Goal: Information Seeking & Learning: Learn about a topic

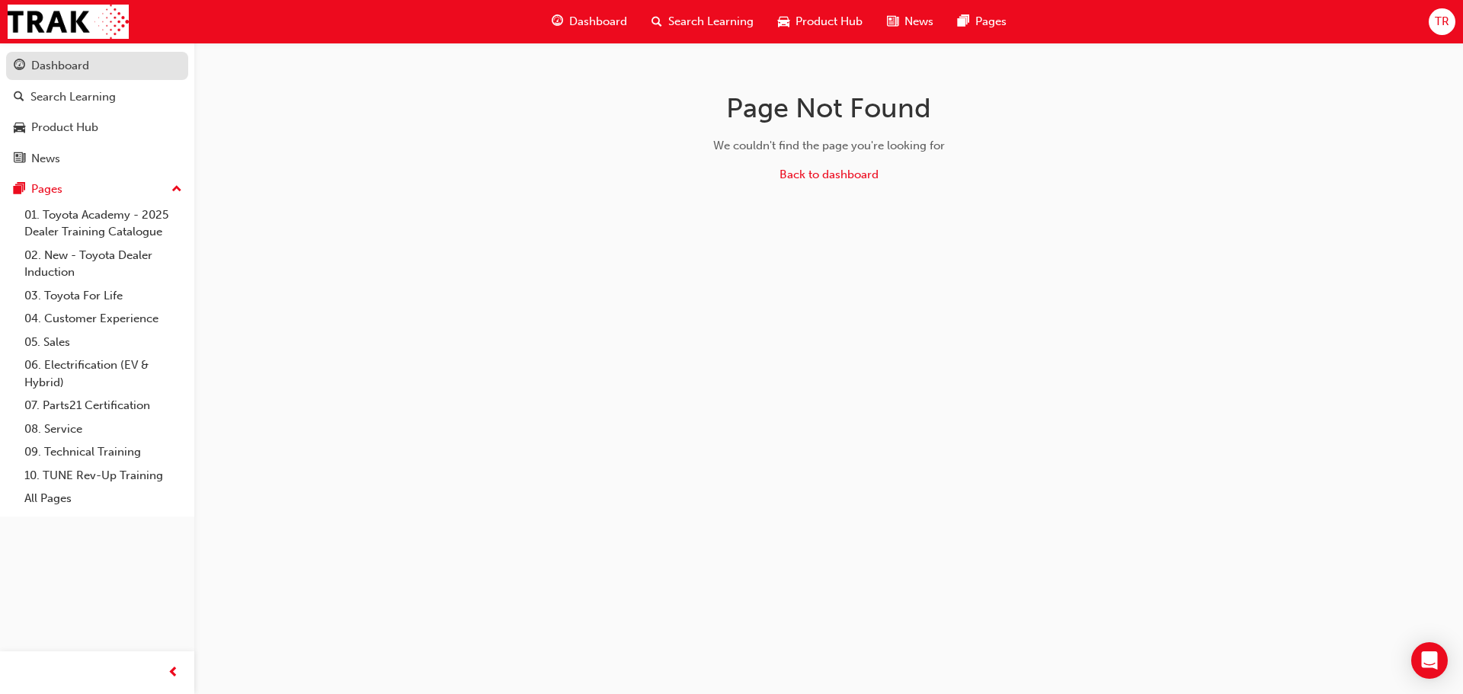
click at [75, 72] on div "Dashboard" at bounding box center [60, 66] width 58 height 18
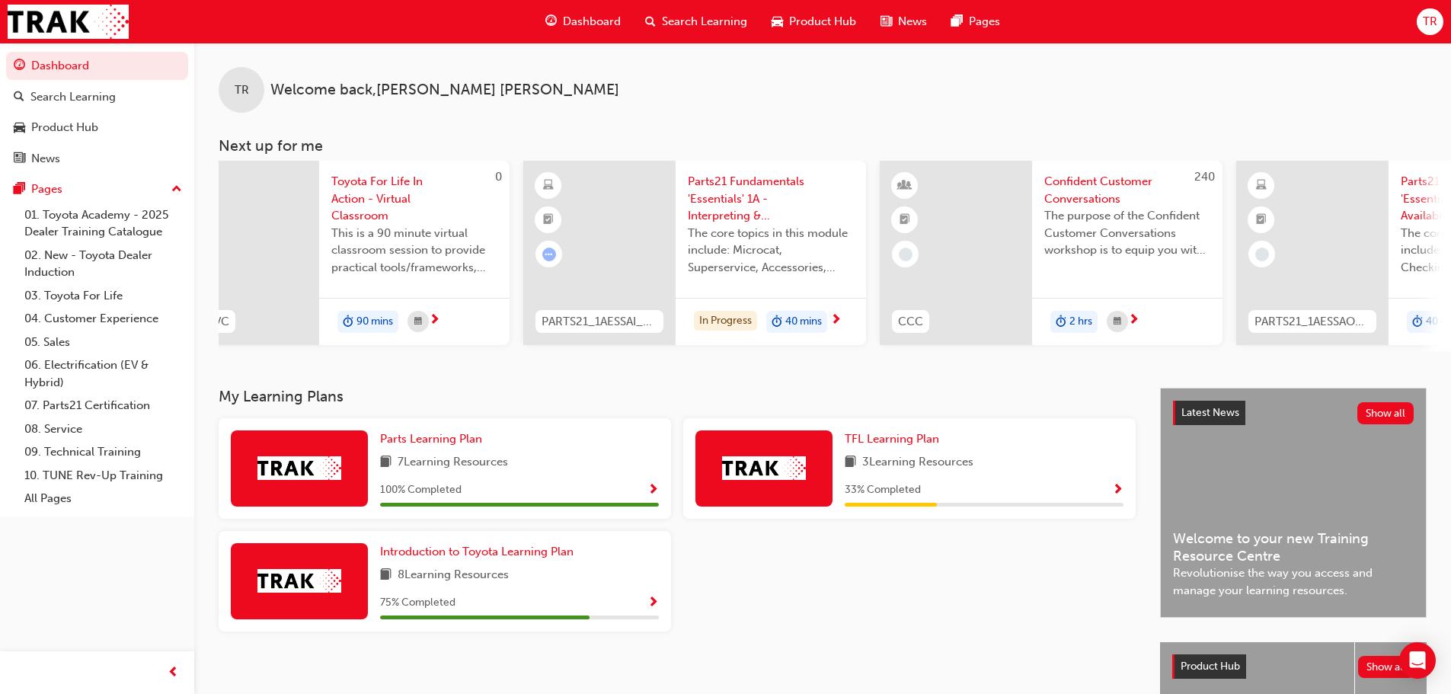
scroll to position [0, 904]
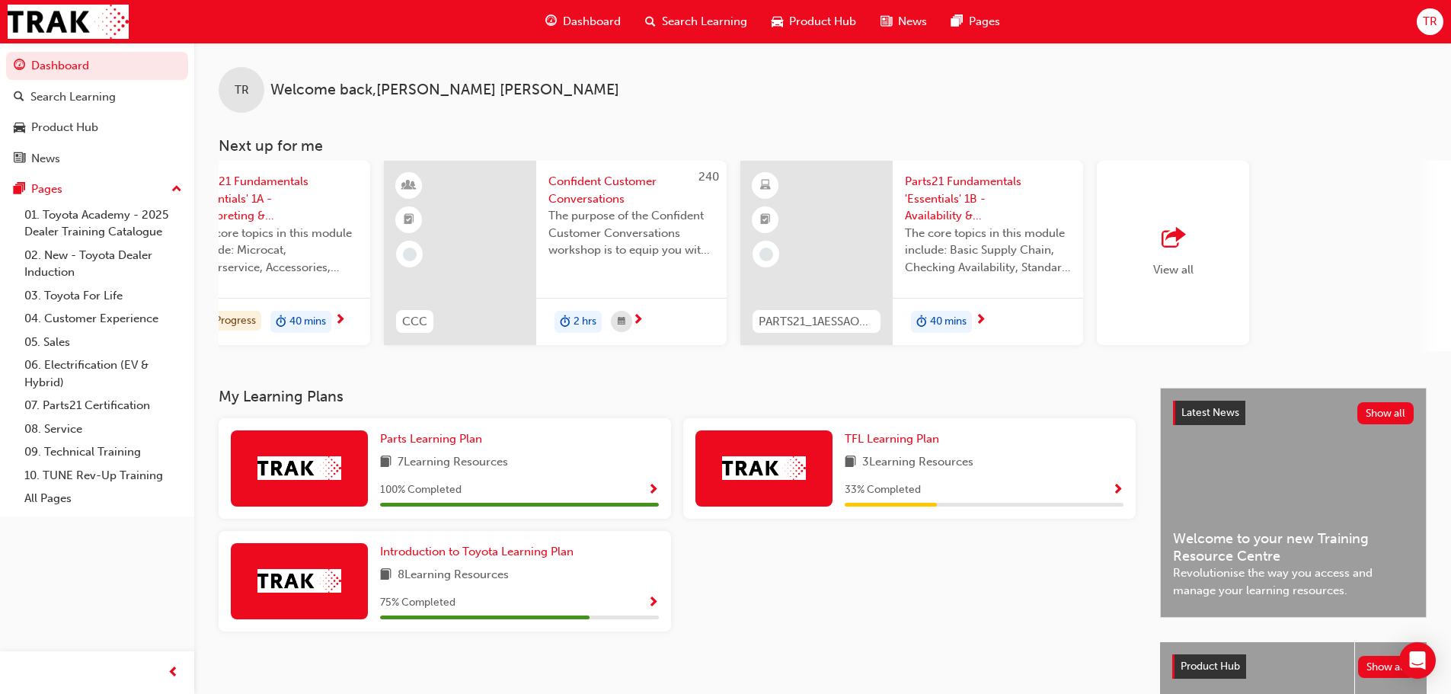
click at [1231, 293] on div "View all" at bounding box center [1173, 253] width 152 height 184
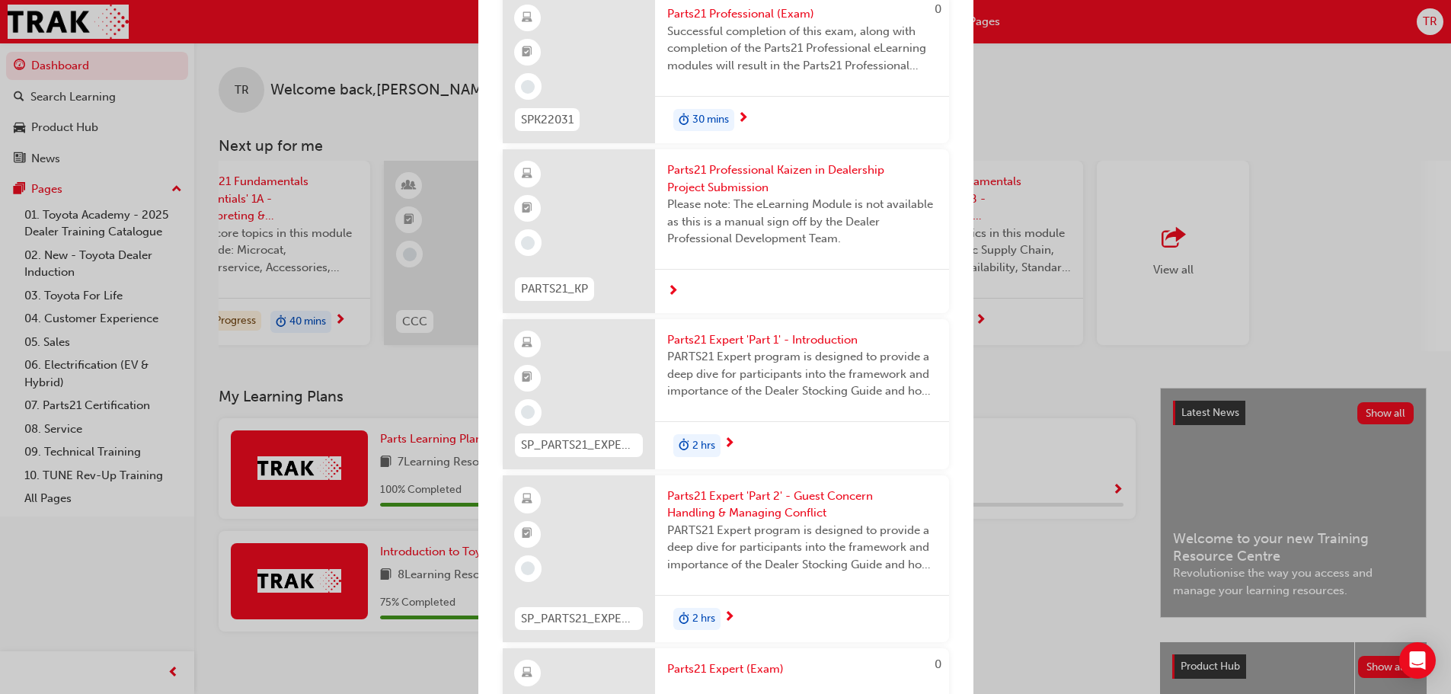
scroll to position [2463, 0]
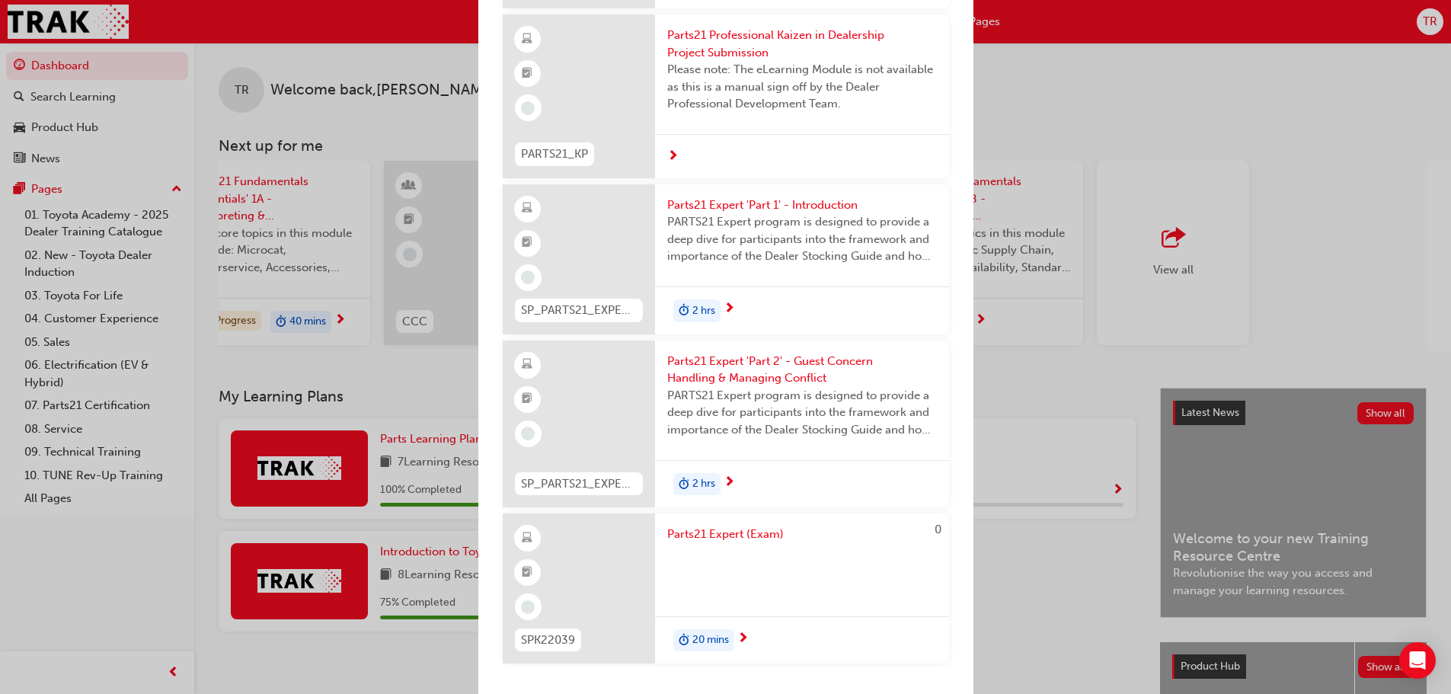
click at [1089, 607] on div "Next up for me 0 TFLIAVC Toyota For Life In Action - Virtual Classroom This is …" at bounding box center [725, 347] width 1451 height 694
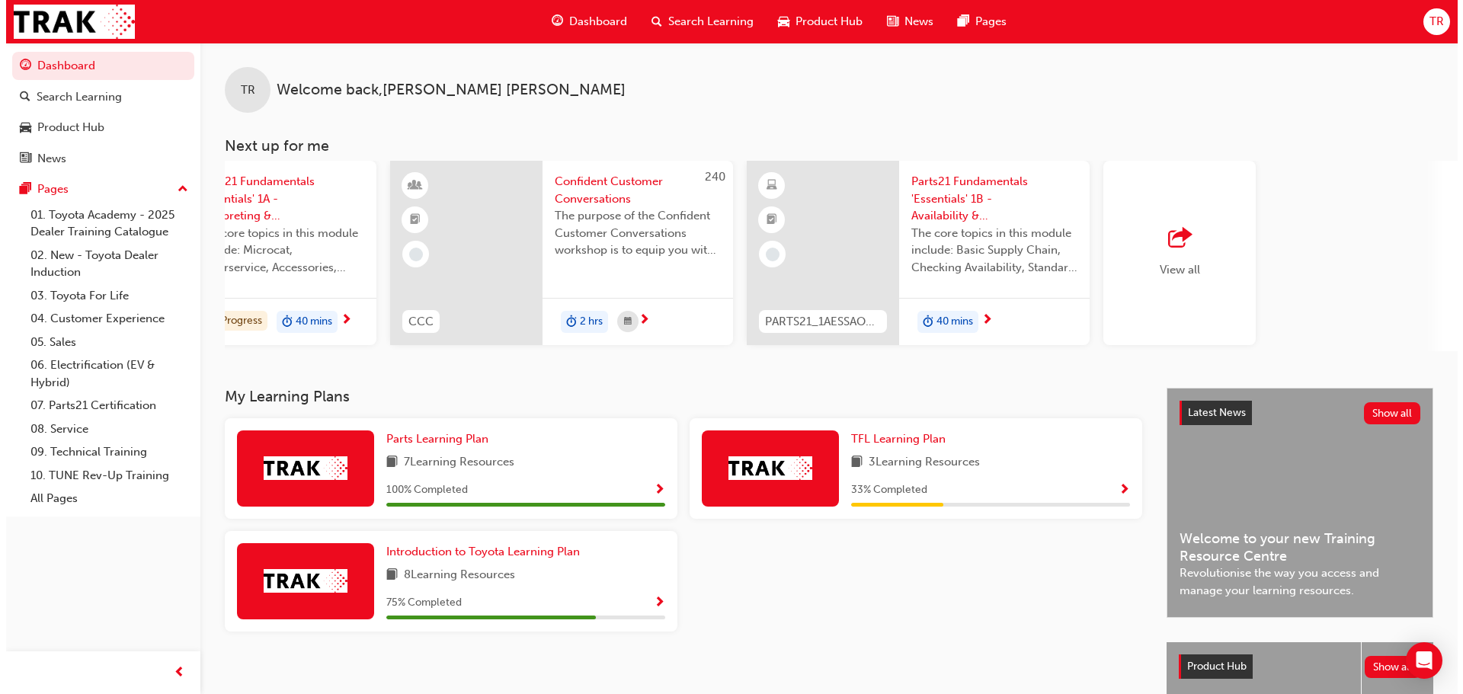
scroll to position [0, 0]
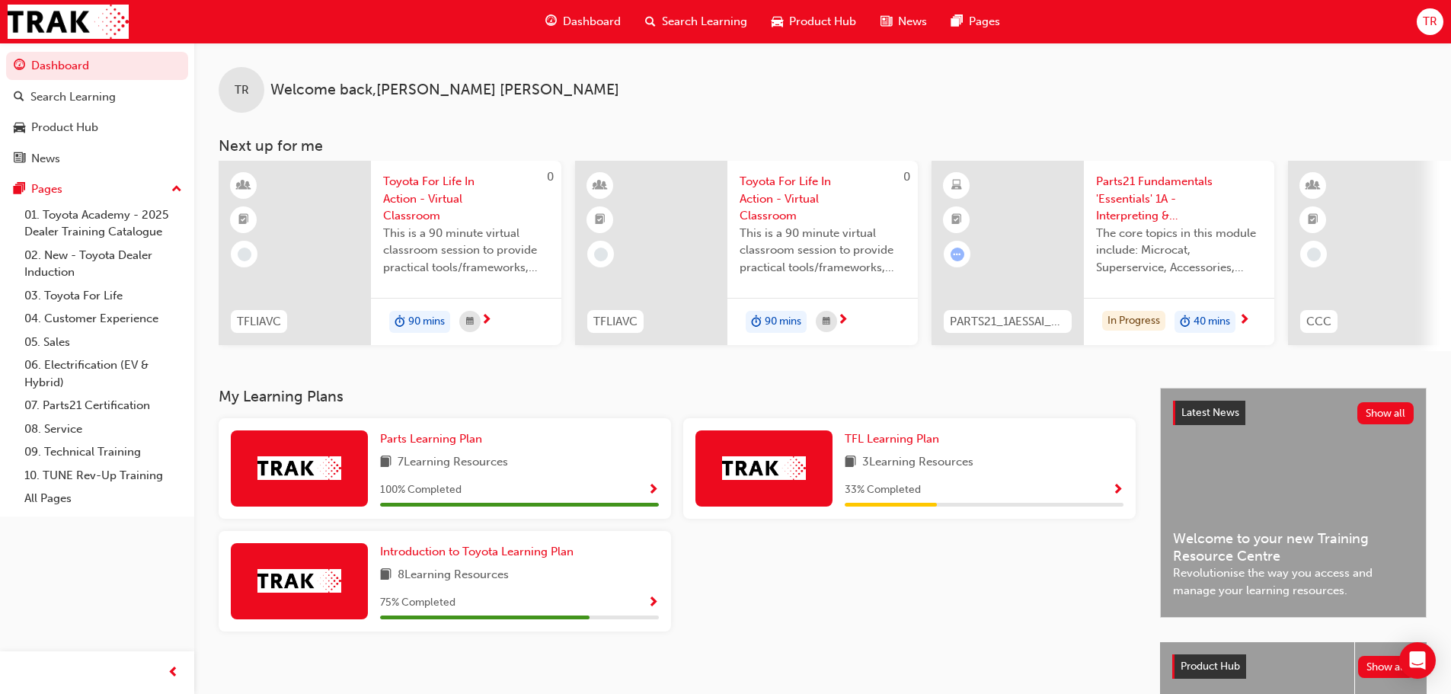
click at [1135, 194] on span "Parts21 Fundamentals 'Essentials' 1A - Interpreting & Analysis" at bounding box center [1179, 199] width 166 height 52
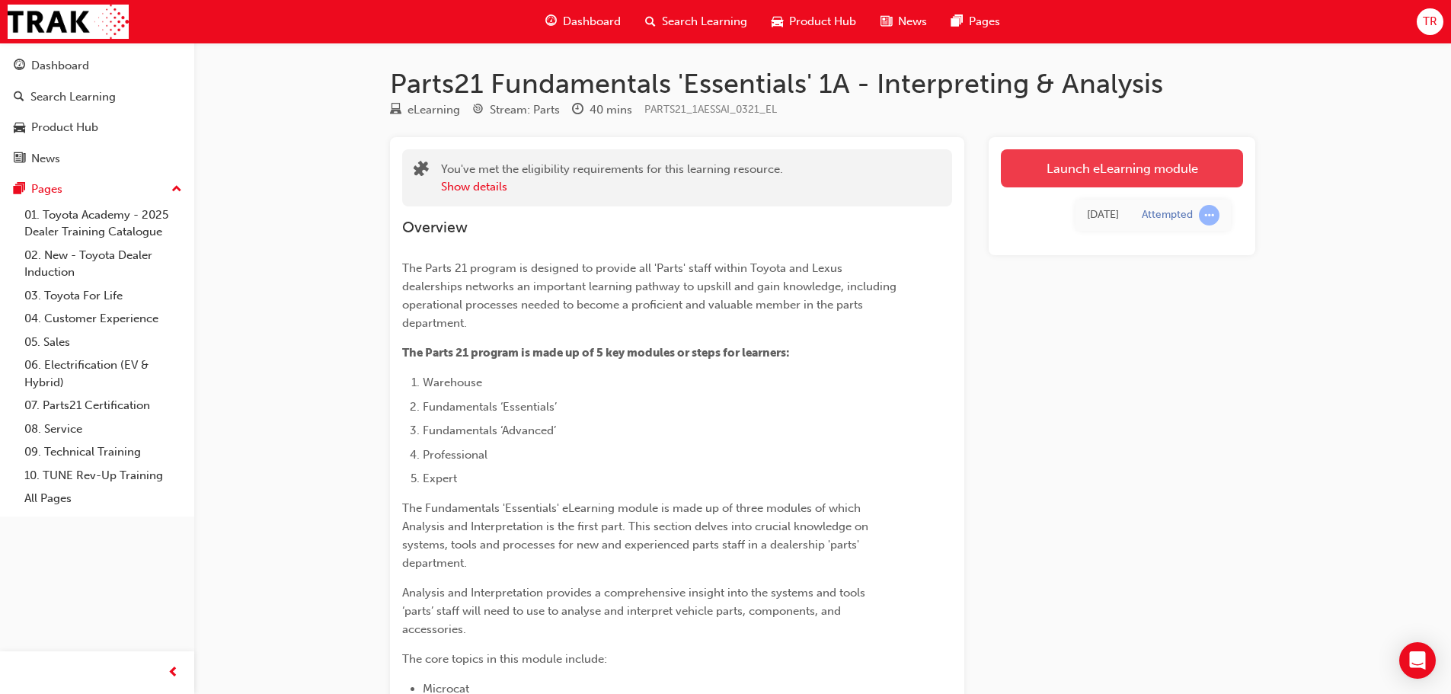
click at [1102, 178] on link "Launch eLearning module" at bounding box center [1122, 168] width 242 height 38
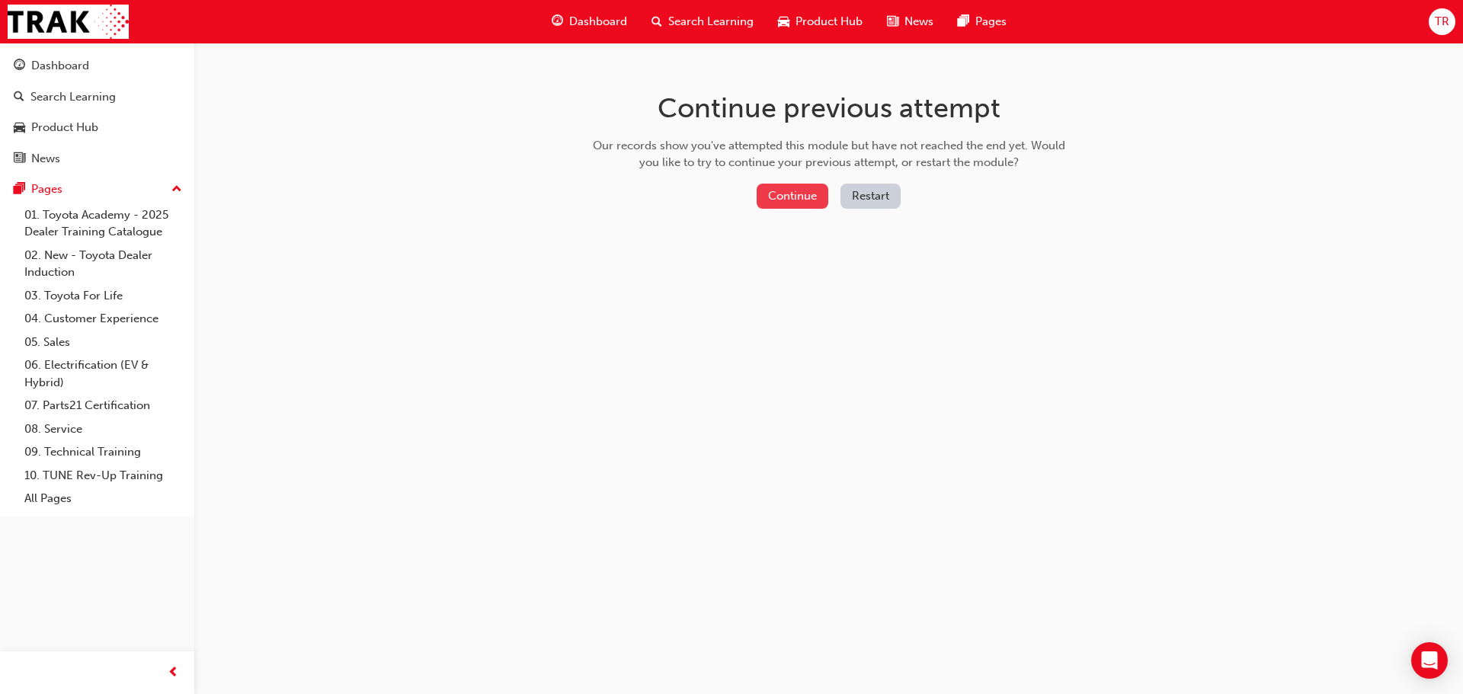
click at [800, 194] on button "Continue" at bounding box center [793, 196] width 72 height 25
